Goal: Task Accomplishment & Management: Manage account settings

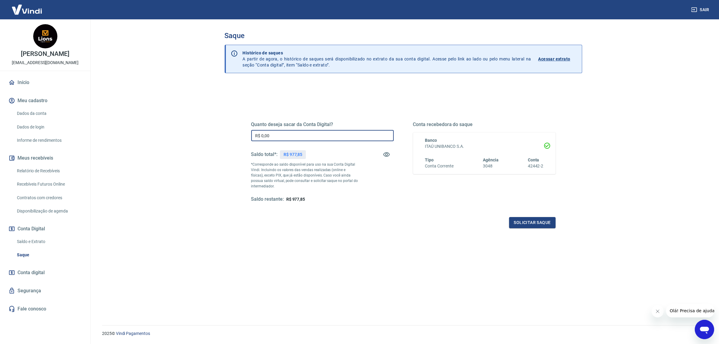
drag, startPoint x: 305, startPoint y: 132, endPoint x: 221, endPoint y: 138, distance: 83.9
click at [222, 138] on div "Saque Histórico de saques A partir de agora, o histórico de saques será disponi…" at bounding box center [403, 168] width 372 height 298
type input "R$ 977,85"
click at [533, 226] on button "Solicitar saque" at bounding box center [532, 222] width 47 height 11
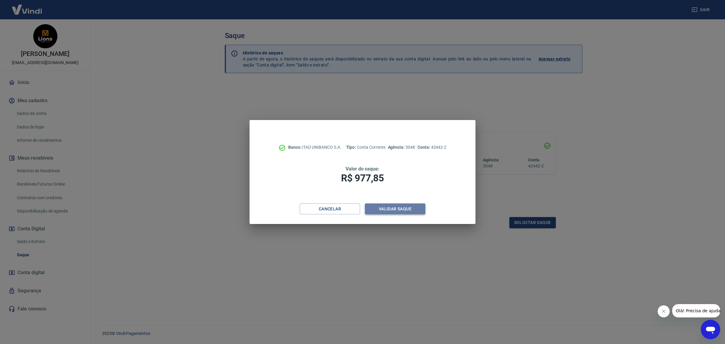
click at [410, 210] on button "Validar saque" at bounding box center [395, 208] width 60 height 11
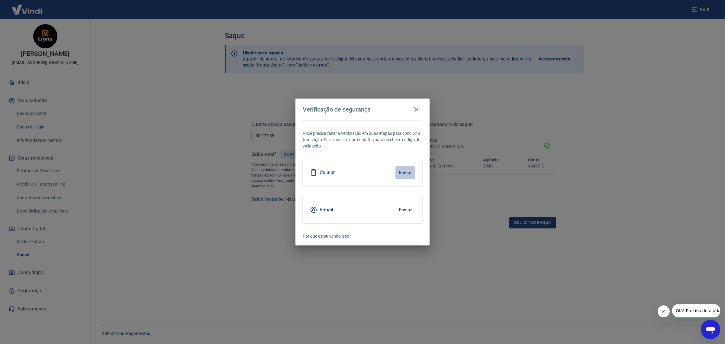
click at [400, 172] on button "Enviar" at bounding box center [405, 172] width 20 height 13
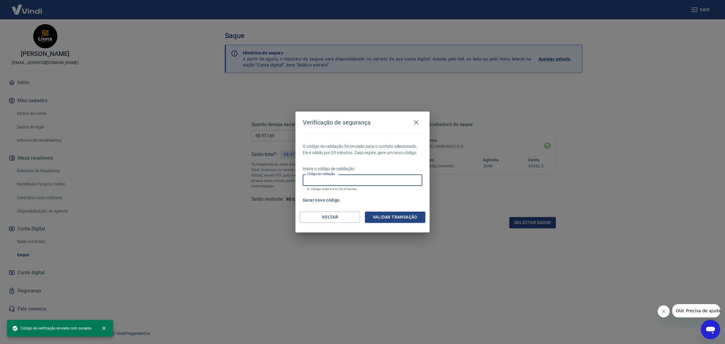
click at [384, 182] on input "Código de validação" at bounding box center [363, 179] width 120 height 11
type input "844344"
click at [394, 215] on button "Validar transação" at bounding box center [395, 216] width 60 height 11
